Goal: Transaction & Acquisition: Purchase product/service

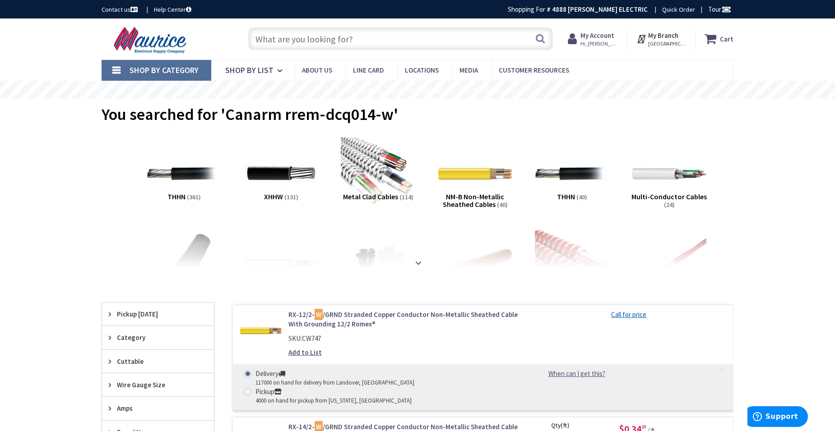
click at [302, 40] on input "text" at bounding box center [400, 39] width 305 height 23
paste input "Keystone KT-RHLED200-14C-850-VDIM-P"
type input "Keystone KT-RHLED200-14C-850-VDIM-P"
click at [540, 42] on button "Search" at bounding box center [540, 38] width 12 height 20
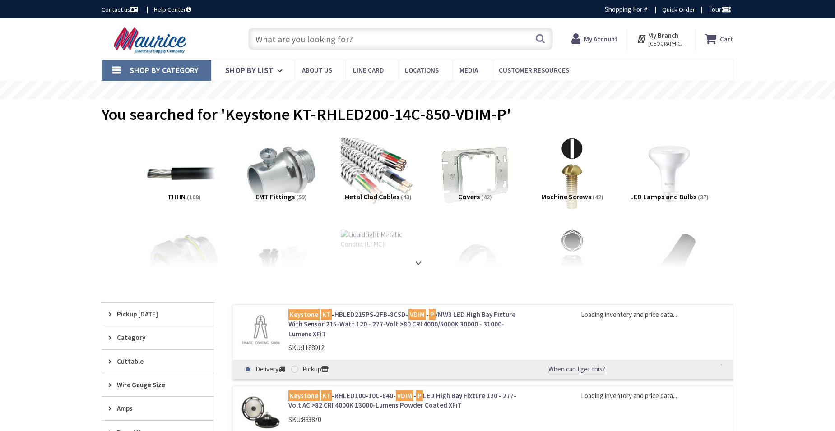
type input "BARC Park, Academy Ln, Reisterstown, MD 21136, USA"
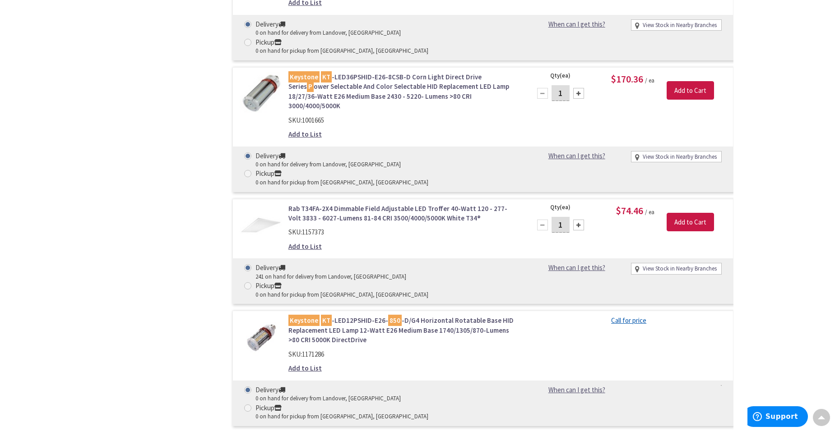
scroll to position [1642, 0]
